Goal: Navigation & Orientation: Find specific page/section

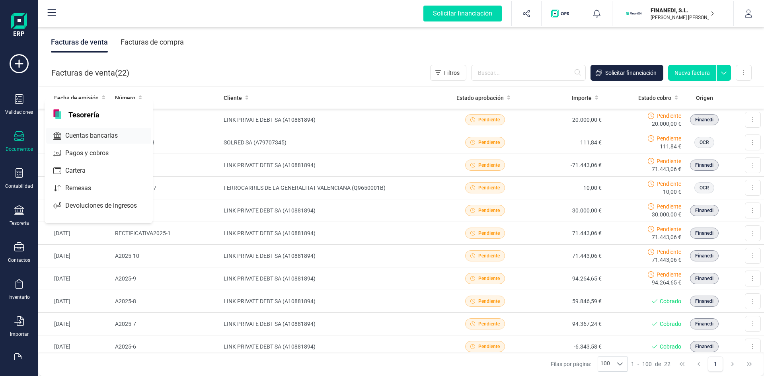
click at [80, 130] on div "Cuentas bancarias" at bounding box center [98, 136] width 105 height 16
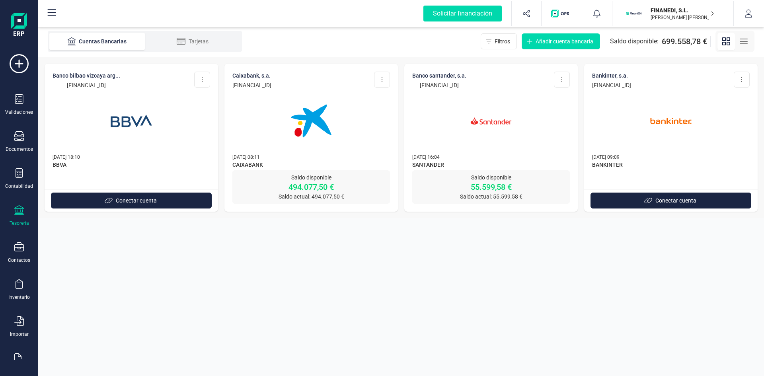
click at [679, 12] on p "FINANEDI, S.L." at bounding box center [682, 10] width 64 height 8
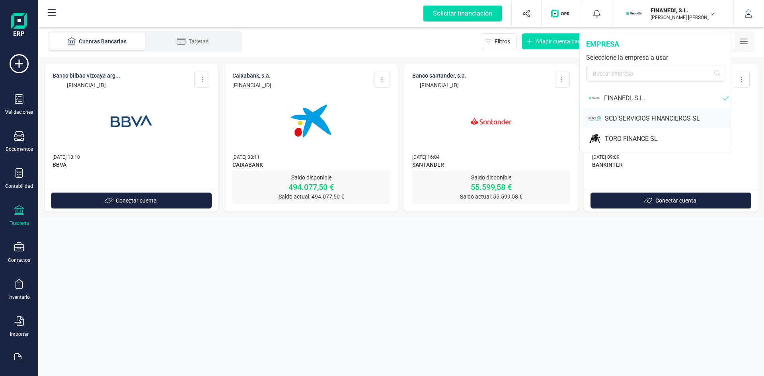
click at [632, 117] on div "SCD SERVICIOS FINANCIEROS SL" at bounding box center [668, 119] width 127 height 10
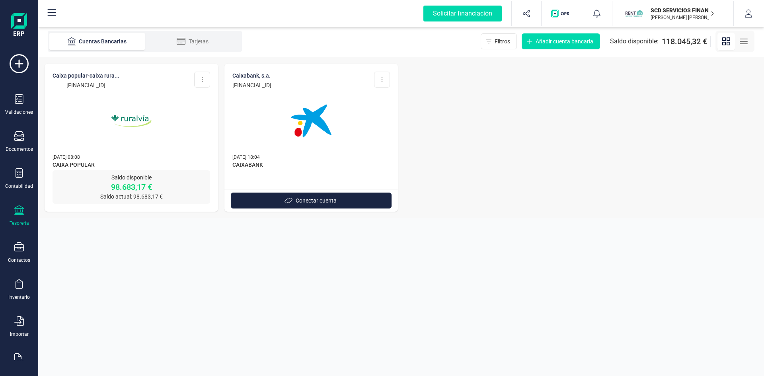
click at [129, 116] on img at bounding box center [131, 121] width 67 height 67
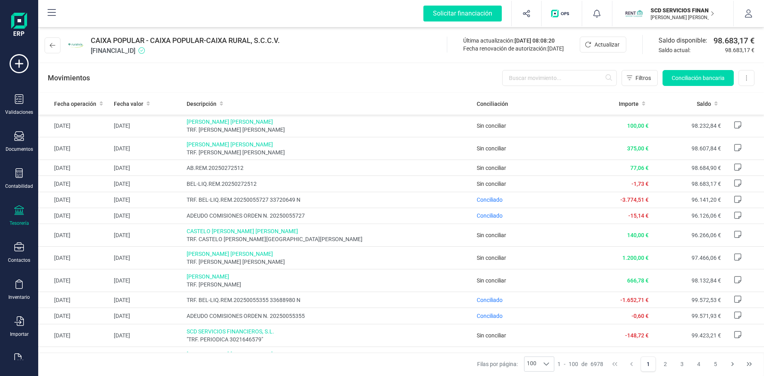
click at [697, 7] on p "SCD SERVICIOS FINANCIEROS SL" at bounding box center [682, 10] width 64 height 8
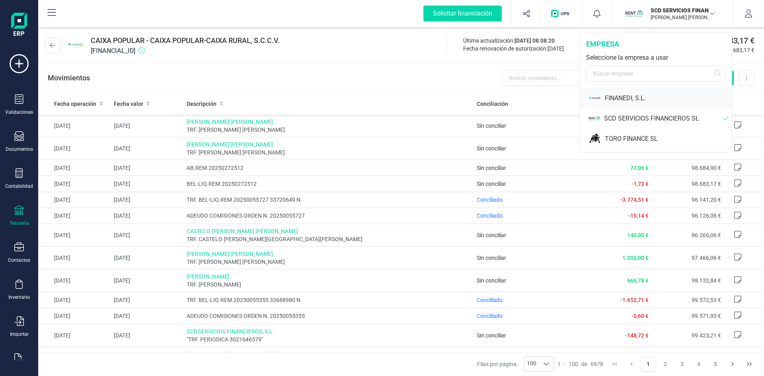
click at [624, 90] on div "FINANEDI, S.L." at bounding box center [655, 98] width 151 height 20
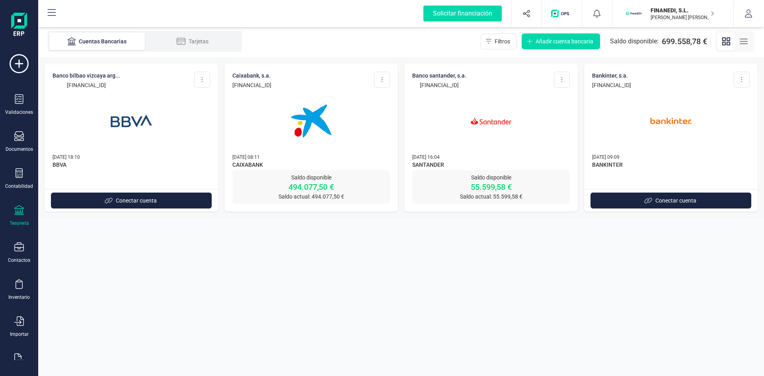
click at [305, 131] on img at bounding box center [311, 121] width 67 height 67
click at [505, 122] on img at bounding box center [490, 121] width 67 height 67
